Goal: Task Accomplishment & Management: Manage account settings

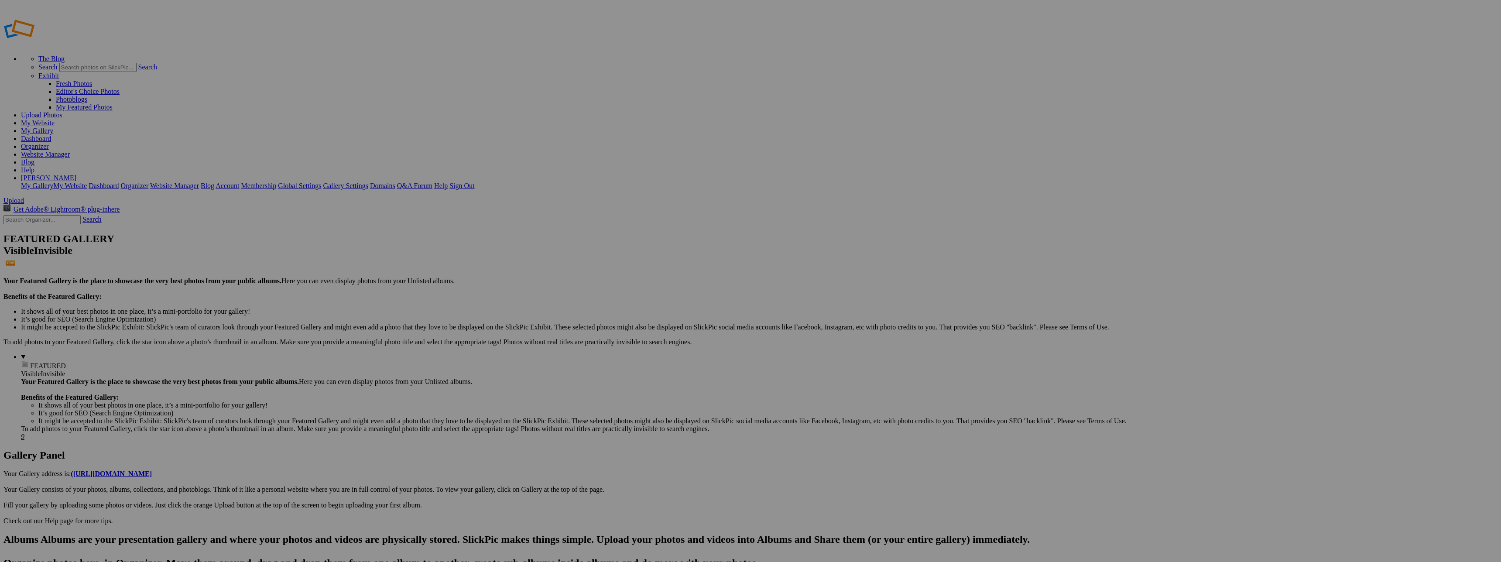
type input "Client Corner"
click at [702, 293] on input "text" at bounding box center [682, 297] width 95 height 9
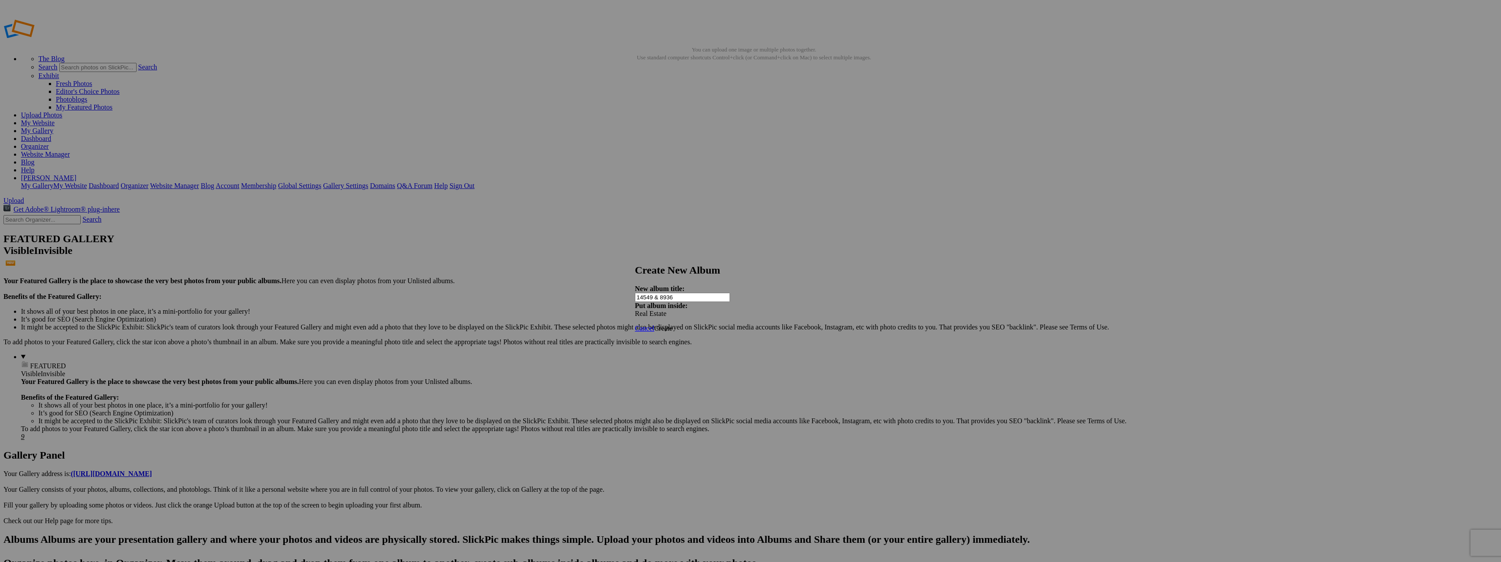
type input "14549 & 8936"
click at [672, 325] on span "Create" at bounding box center [663, 328] width 18 height 7
